Goal: Task Accomplishment & Management: Use online tool/utility

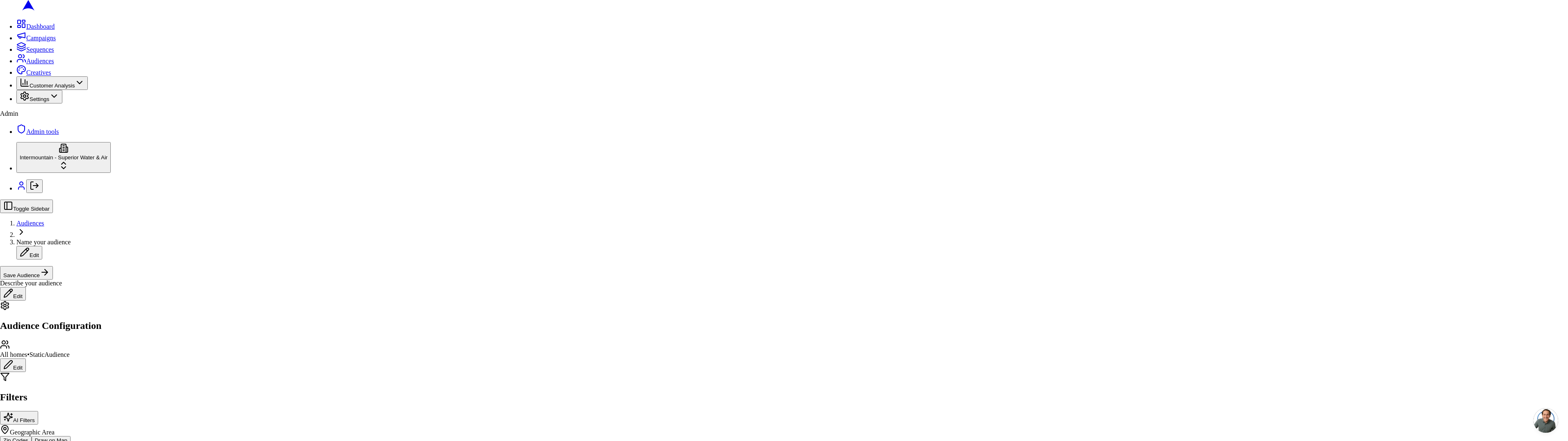
drag, startPoint x: 723, startPoint y: 259, endPoint x: 799, endPoint y: 296, distance: 84.5
click at [116, 440] on label "Include all customers (skip geographic filtering)" at bounding box center [73, 443] width 127 height 7
click at [10, 441] on button "Include all customers (skip geographic filtering)" at bounding box center [7, 445] width 7 height 3
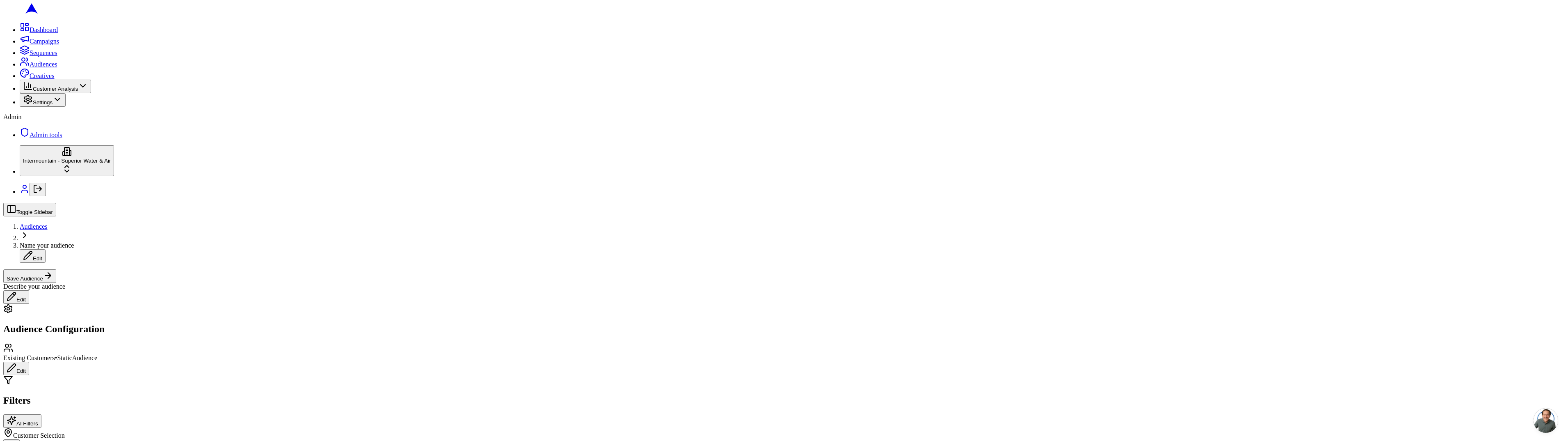
type button "on"
click at [673, 203] on div "Toggle Sidebar Audiences Name your audience Edit Save Audience Describe your au…" at bounding box center [784, 253] width 1562 height 101
click at [1346, 138] on span "Customers with verified address:" at bounding box center [1365, 134] width 87 height 7
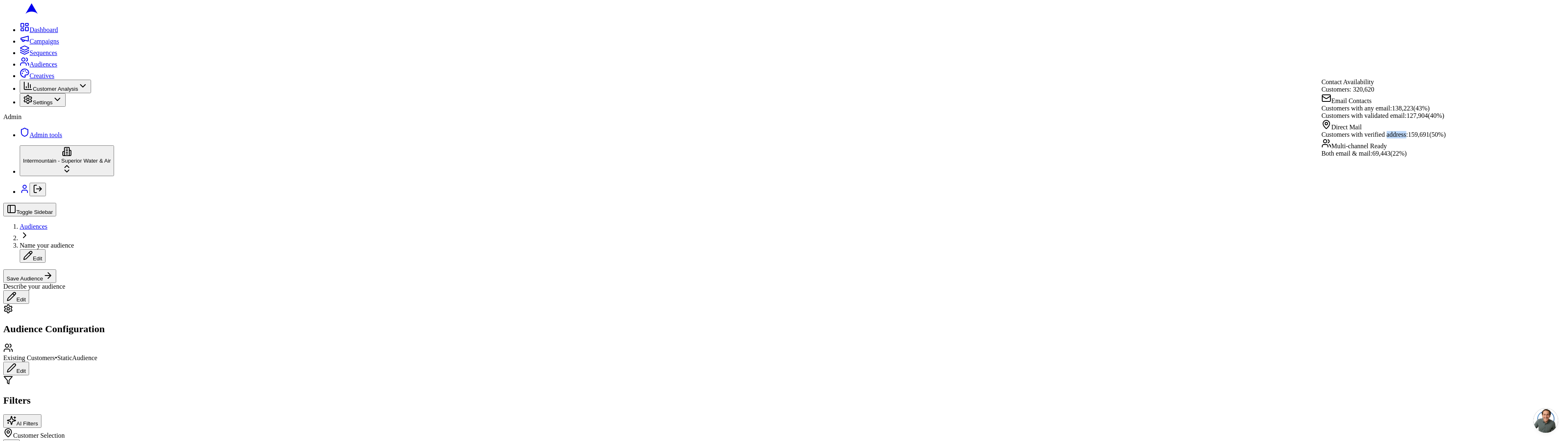
click at [1346, 138] on span "Customers with verified address:" at bounding box center [1365, 134] width 87 height 7
copy span "Customers with verified address:"
